Goal: Book appointment/travel/reservation

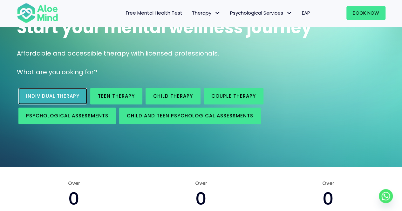
click at [74, 94] on span "Individual therapy" at bounding box center [52, 96] width 53 height 7
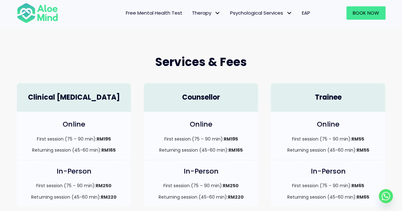
scroll to position [159, 0]
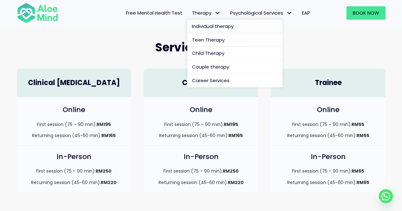
click at [207, 23] on span "Individual therapy" at bounding box center [213, 26] width 42 height 7
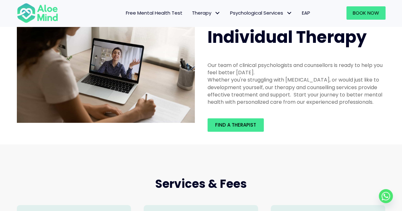
scroll to position [32, 0]
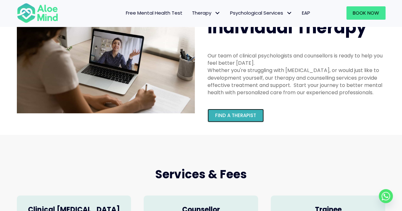
click at [237, 118] on span "Find a therapist" at bounding box center [235, 115] width 41 height 7
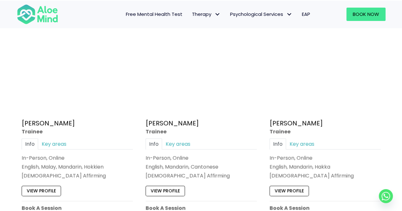
scroll to position [350, 0]
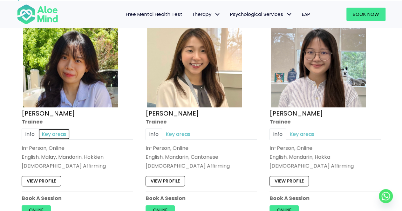
click at [49, 130] on link "Key areas" at bounding box center [54, 133] width 32 height 11
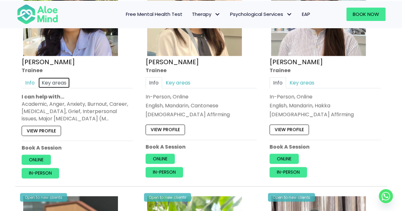
scroll to position [413, 0]
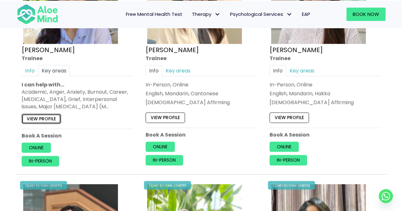
click at [34, 117] on link "View profile" at bounding box center [41, 118] width 39 height 10
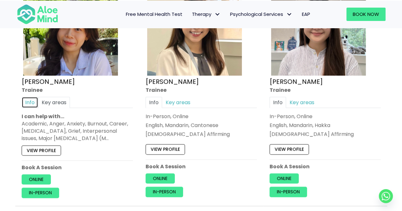
click at [27, 101] on link "Info" at bounding box center [30, 102] width 17 height 11
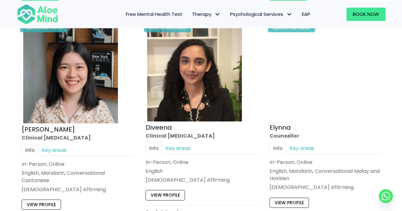
scroll to position [795, 0]
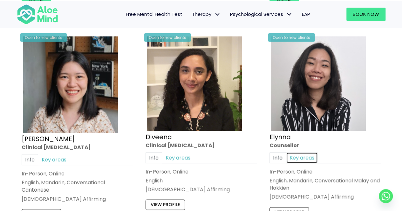
click at [296, 154] on link "Key areas" at bounding box center [302, 157] width 32 height 11
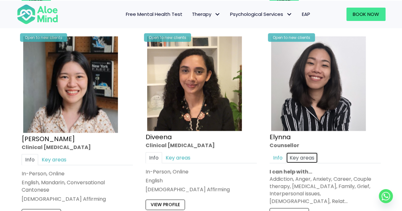
scroll to position [826, 0]
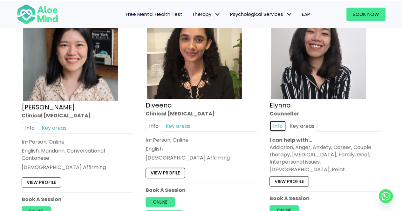
click at [269, 121] on div "Open to new clients Elynna Counsellor Info Key areas In-Person, Online English,…" at bounding box center [325, 116] width 121 height 236
click at [275, 122] on link "Info" at bounding box center [278, 125] width 17 height 11
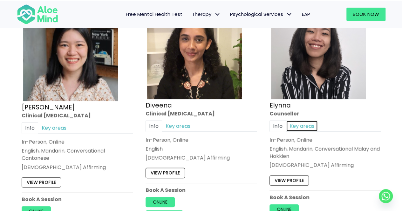
click at [295, 124] on link "Key areas" at bounding box center [302, 125] width 32 height 11
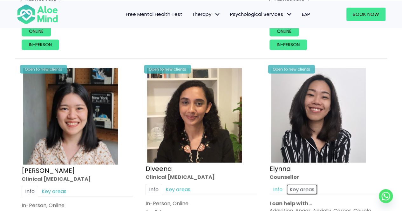
scroll to position [858, 0]
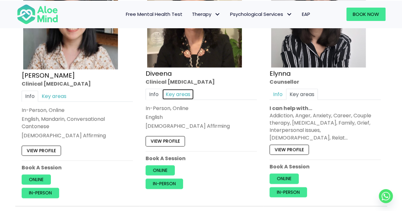
click at [177, 89] on link "Key areas" at bounding box center [178, 94] width 32 height 11
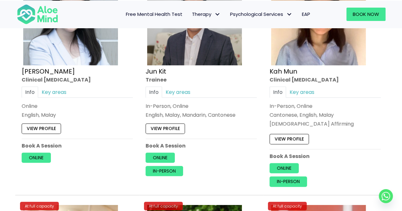
scroll to position [2289, 0]
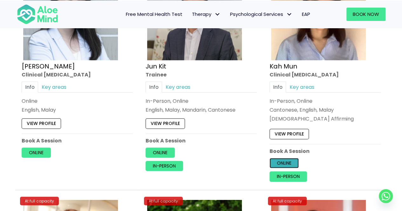
click at [291, 158] on link "Online" at bounding box center [284, 163] width 29 height 10
click at [297, 172] on link "In-person" at bounding box center [289, 177] width 38 height 10
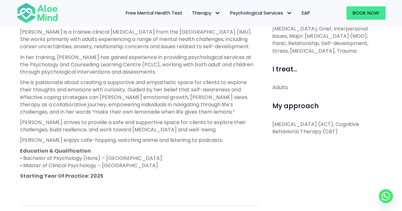
scroll to position [223, 0]
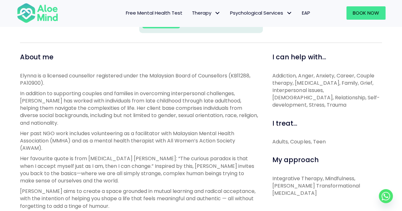
scroll to position [223, 0]
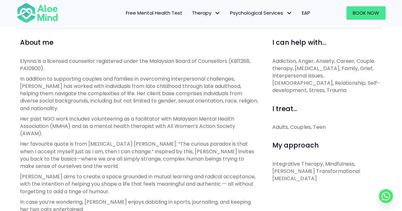
click at [307, 161] on p "Integrative Therapy, Mindfulness, [PERSON_NAME] Transformational [MEDICAL_DATA]" at bounding box center [327, 172] width 110 height 22
click at [321, 161] on p "Integrative Therapy, Mindfulness, [PERSON_NAME] Transformational [MEDICAL_DATA]" at bounding box center [327, 172] width 110 height 22
click at [322, 161] on p "Integrative Therapy, Mindfulness, [PERSON_NAME] Transformational [MEDICAL_DATA]" at bounding box center [327, 172] width 110 height 22
drag, startPoint x: 322, startPoint y: 157, endPoint x: 286, endPoint y: 157, distance: 36.2
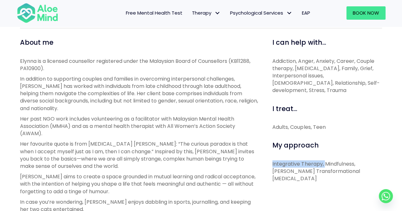
click at [286, 161] on p "Integrative Therapy, Mindfulness, Satir’s Transformational Systemic Therapy" at bounding box center [327, 172] width 110 height 22
copy p "Integrative Therapy,"
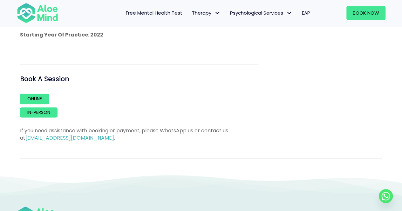
scroll to position [445, 0]
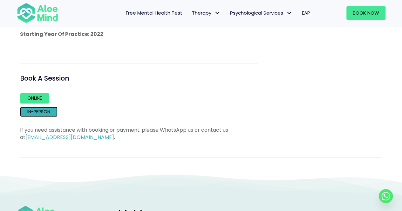
click at [51, 112] on link "In-person" at bounding box center [39, 112] width 38 height 10
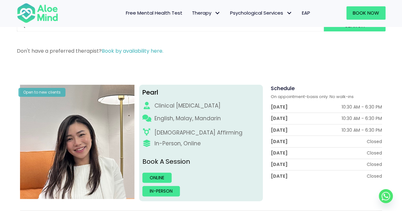
scroll to position [32, 0]
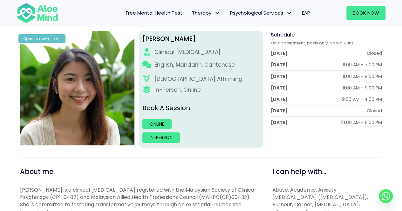
scroll to position [95, 0]
